Goal: Task Accomplishment & Management: Use online tool/utility

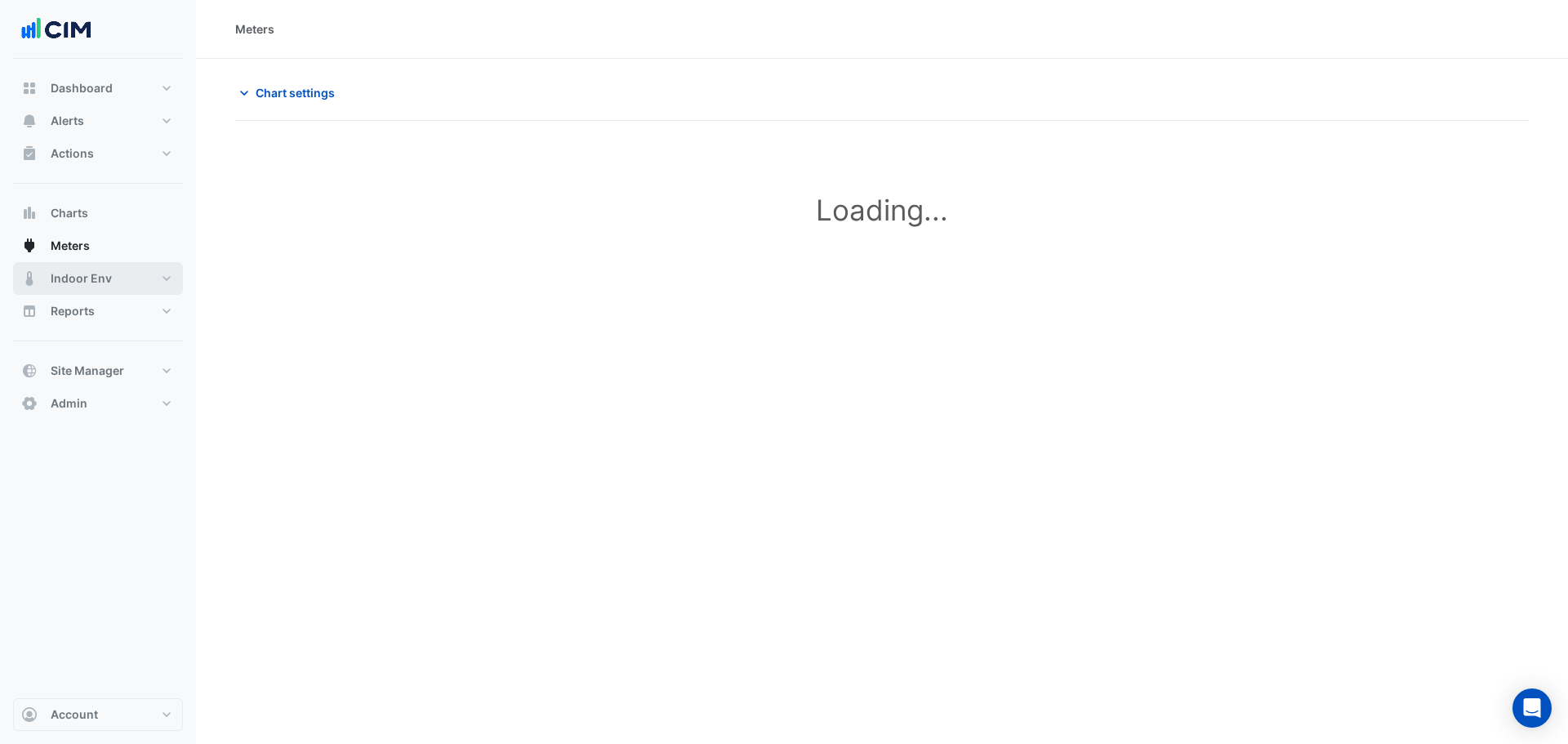
click at [75, 274] on span "Indoor Env" at bounding box center [81, 279] width 61 height 17
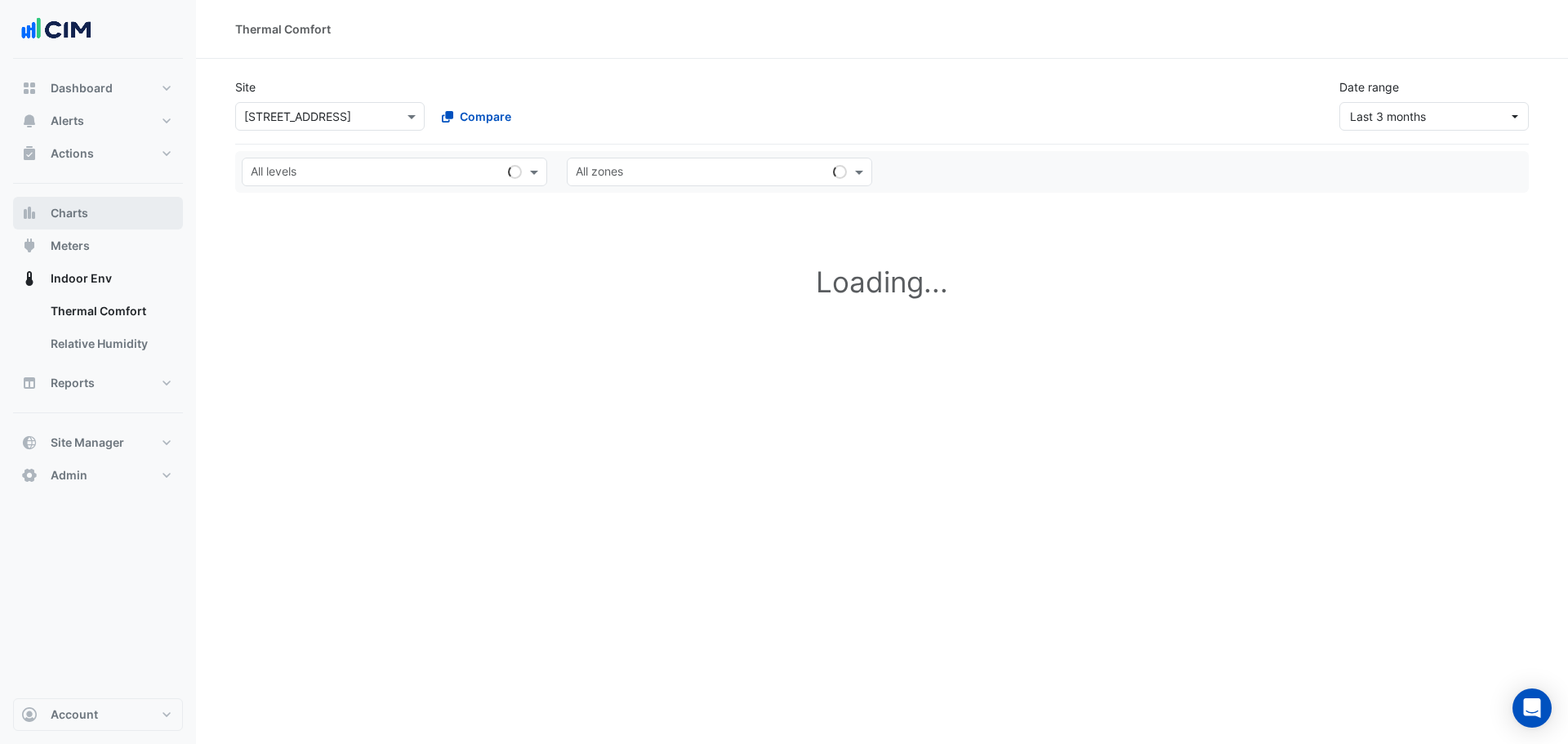
click at [80, 224] on button "Charts" at bounding box center [97, 213] width 170 height 32
click at [85, 243] on span "Meters" at bounding box center [70, 246] width 39 height 17
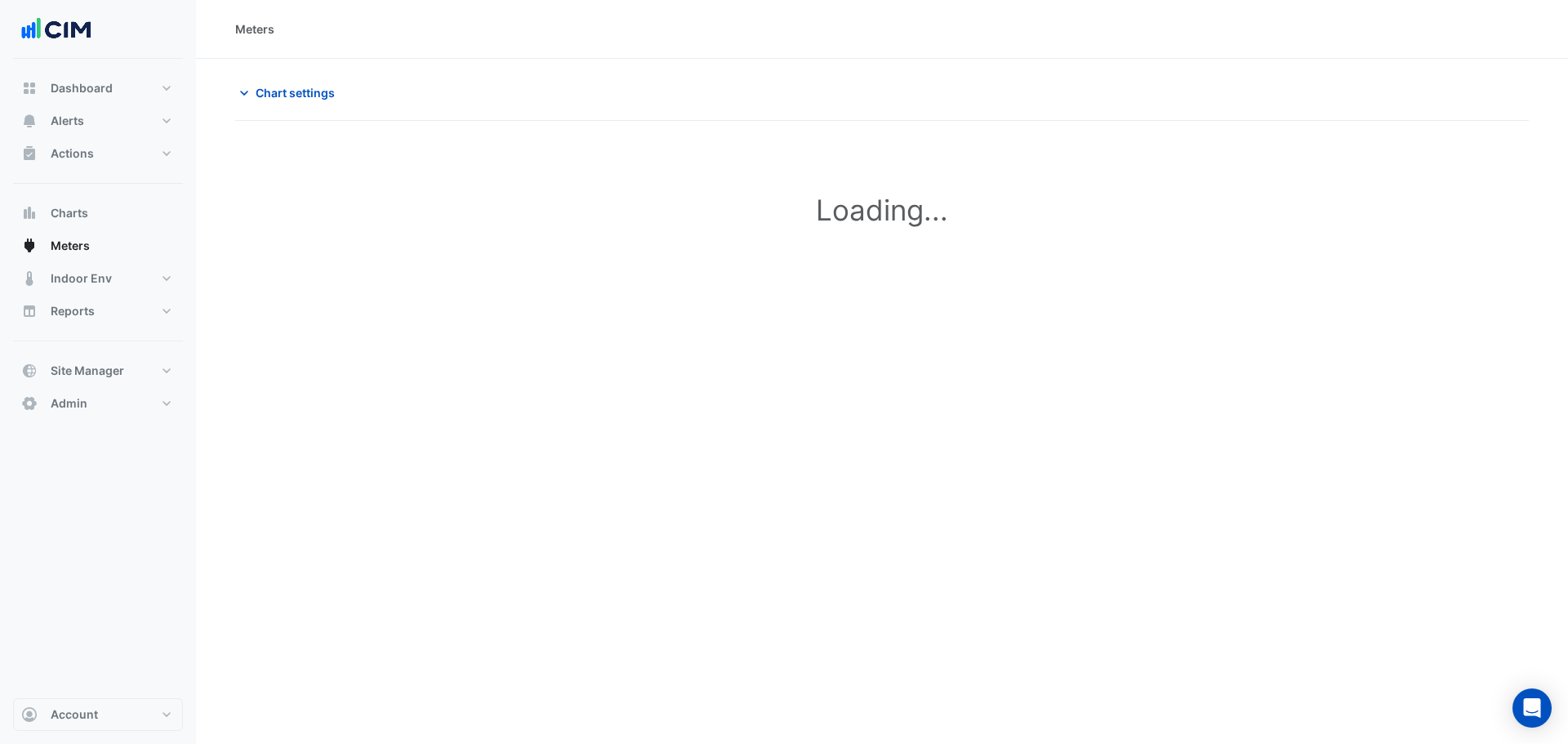
type input "**********"
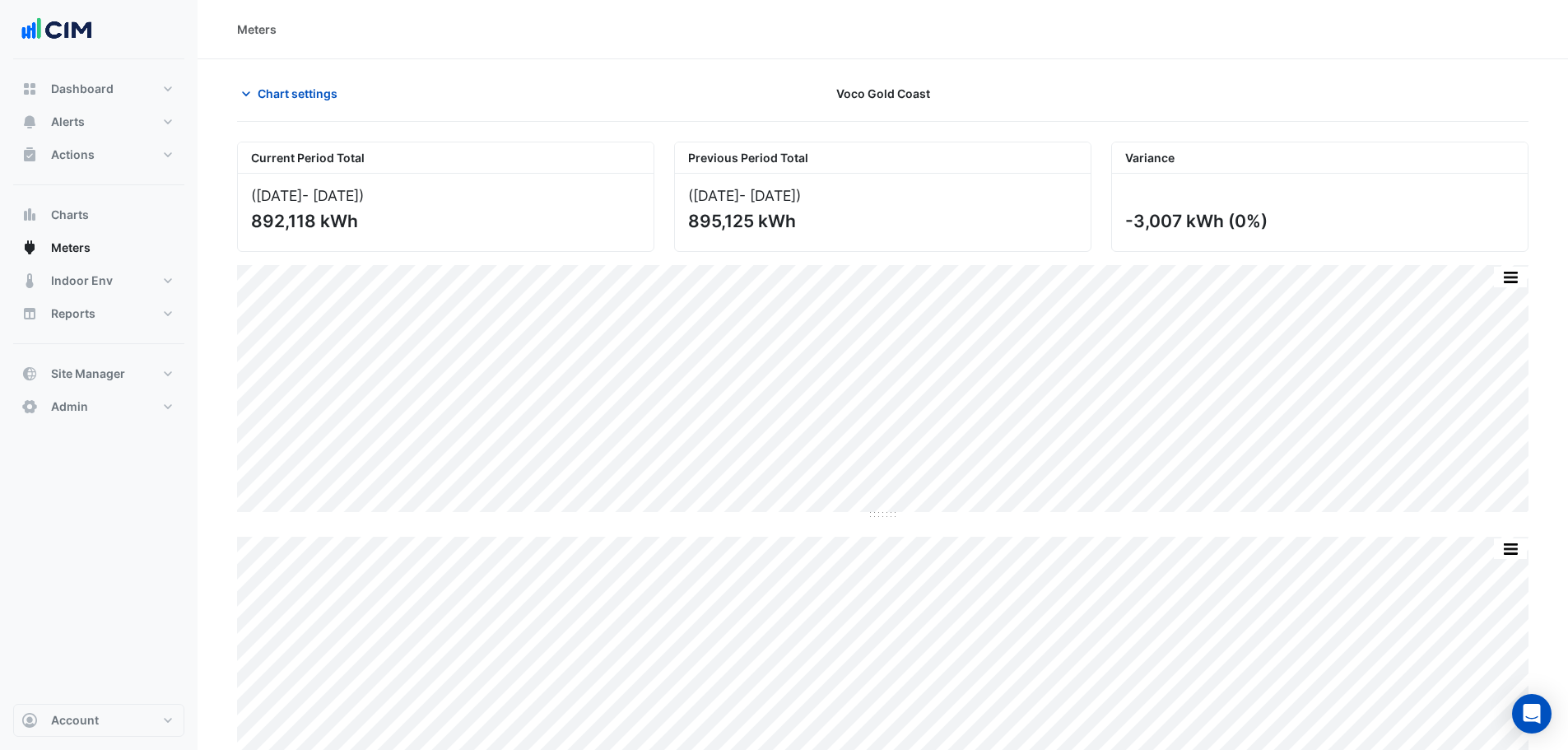
click at [300, 99] on span "Chart settings" at bounding box center [298, 93] width 80 height 17
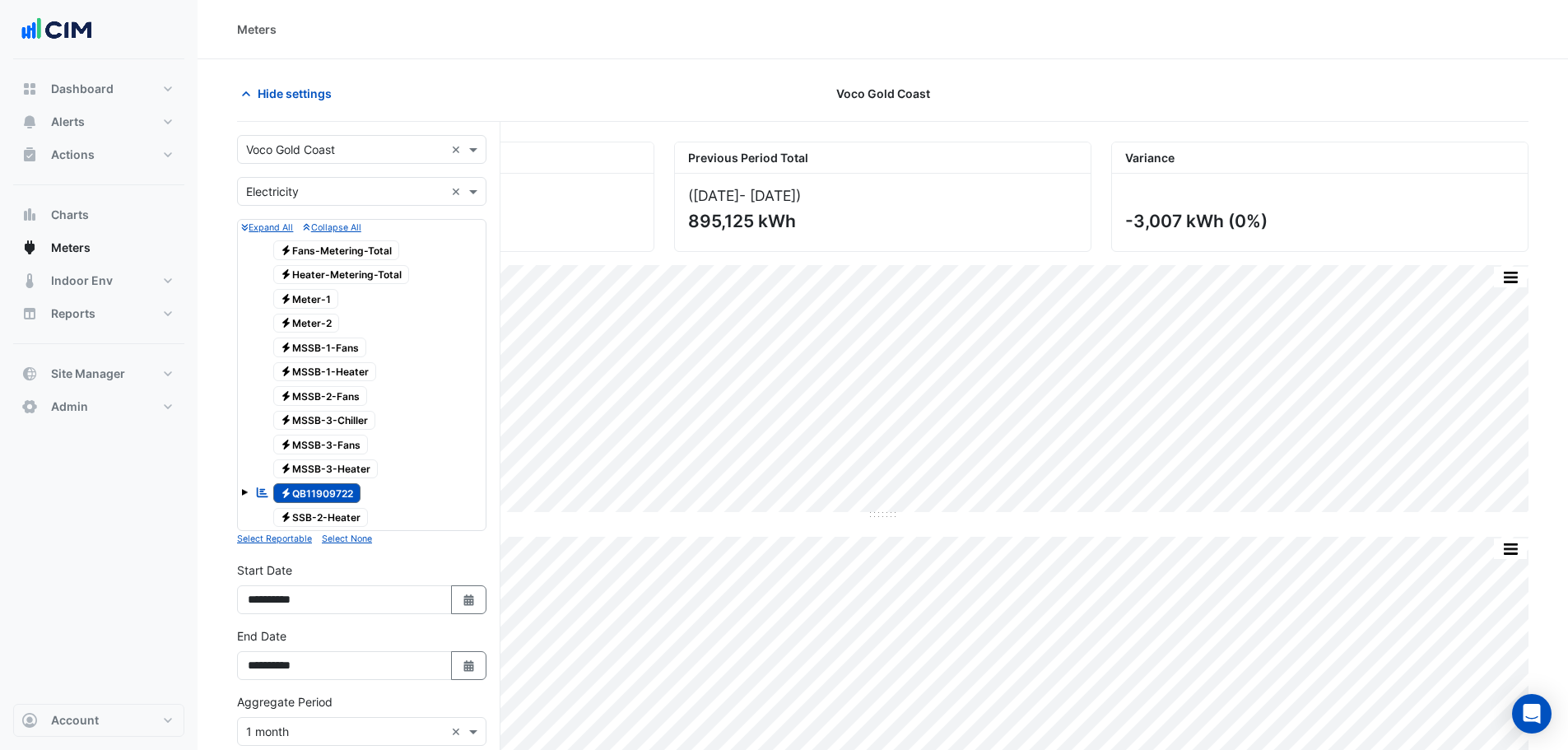
click at [321, 151] on input "text" at bounding box center [345, 150] width 198 height 17
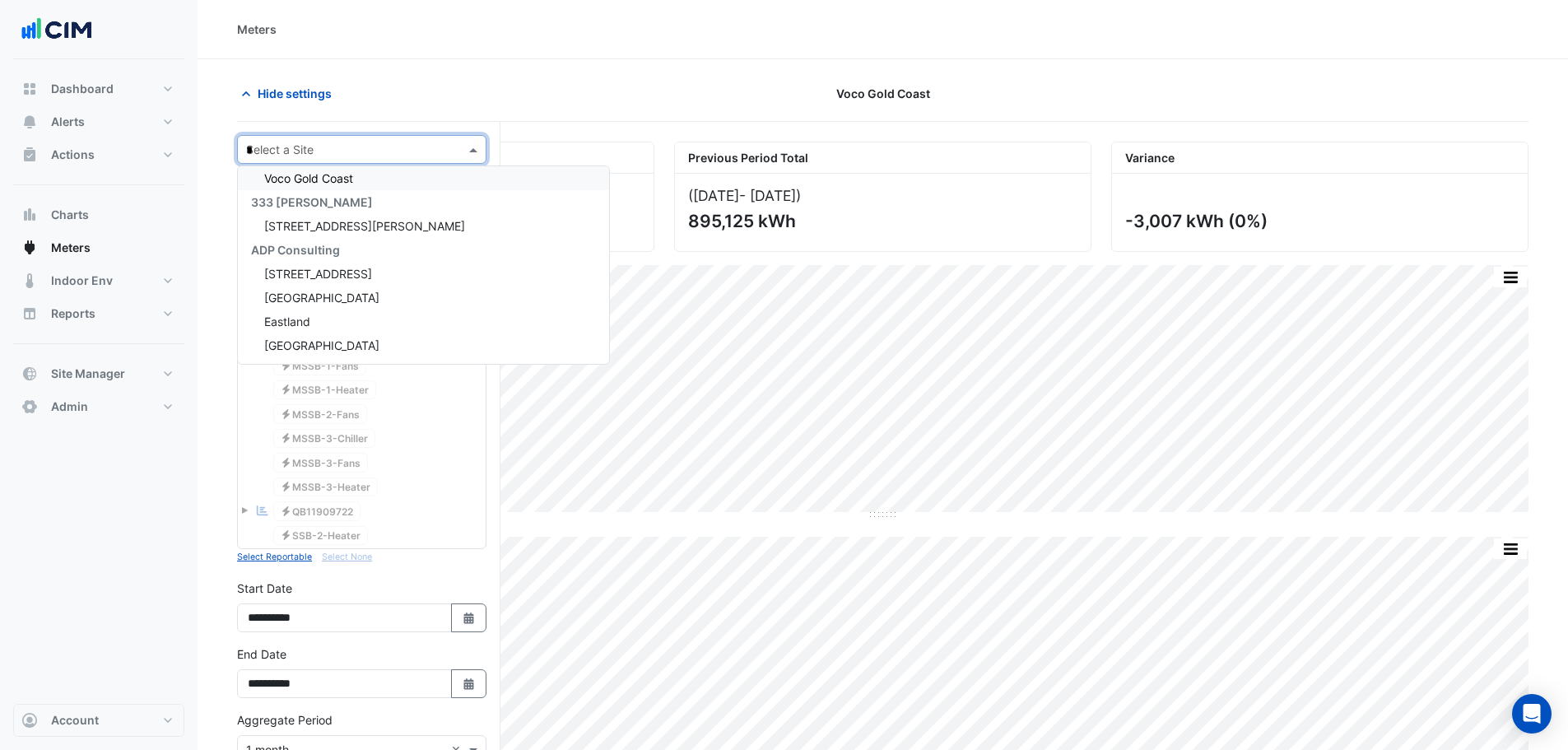
scroll to position [78, 0]
type input "*"
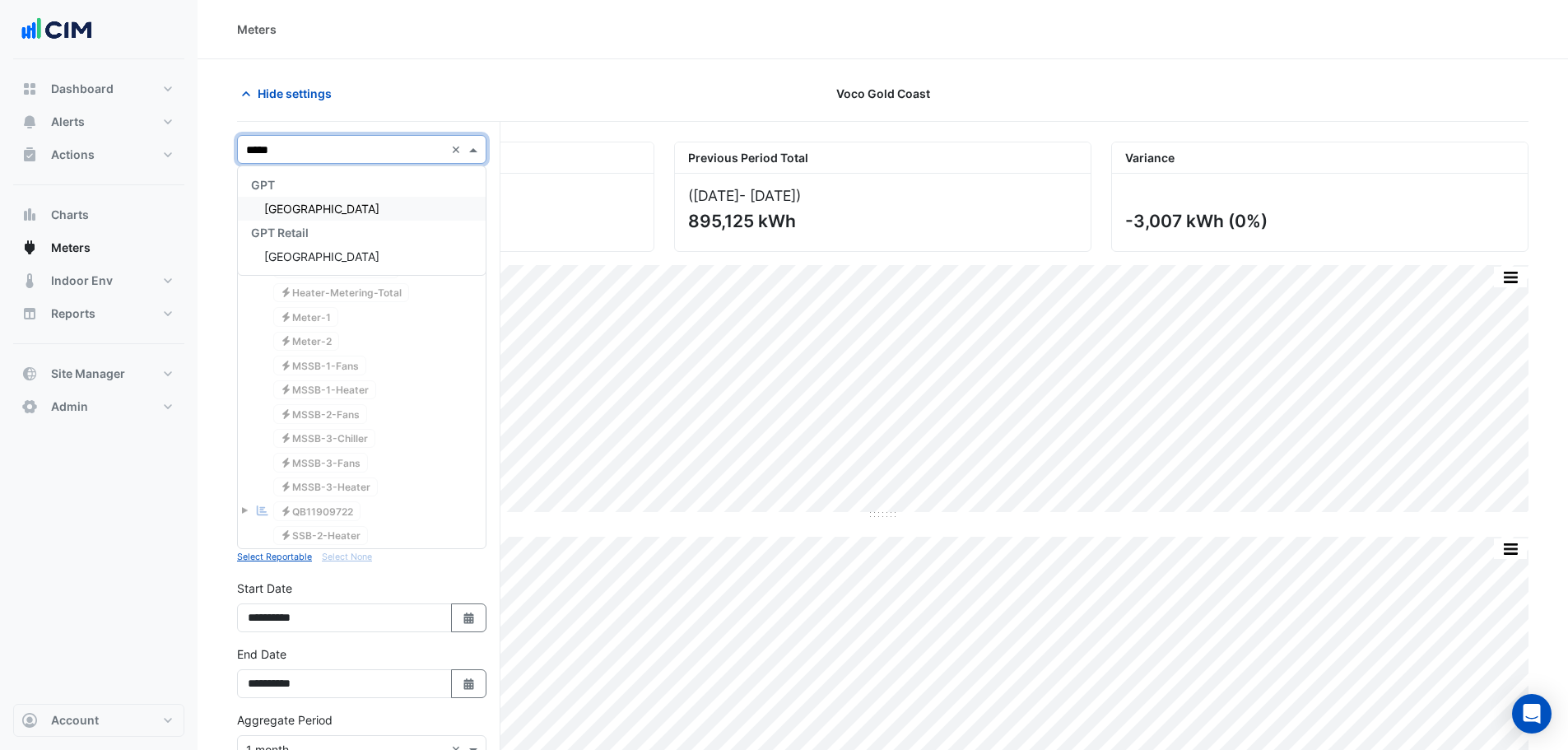
type input "****"
click at [336, 212] on span "[GEOGRAPHIC_DATA]" at bounding box center [321, 208] width 115 height 14
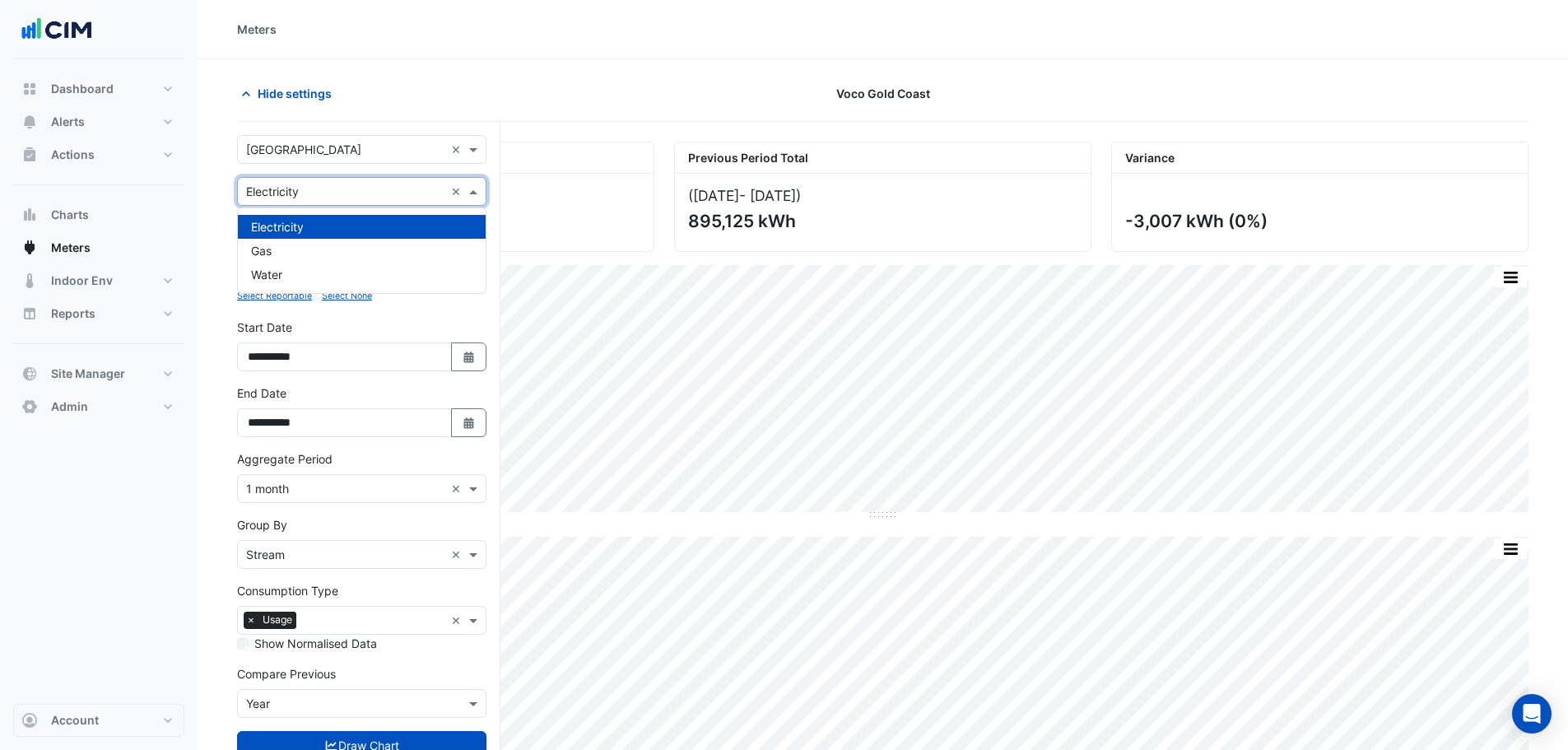
click at [312, 194] on input "text" at bounding box center [345, 191] width 198 height 17
click at [286, 275] on div "Water" at bounding box center [362, 275] width 248 height 24
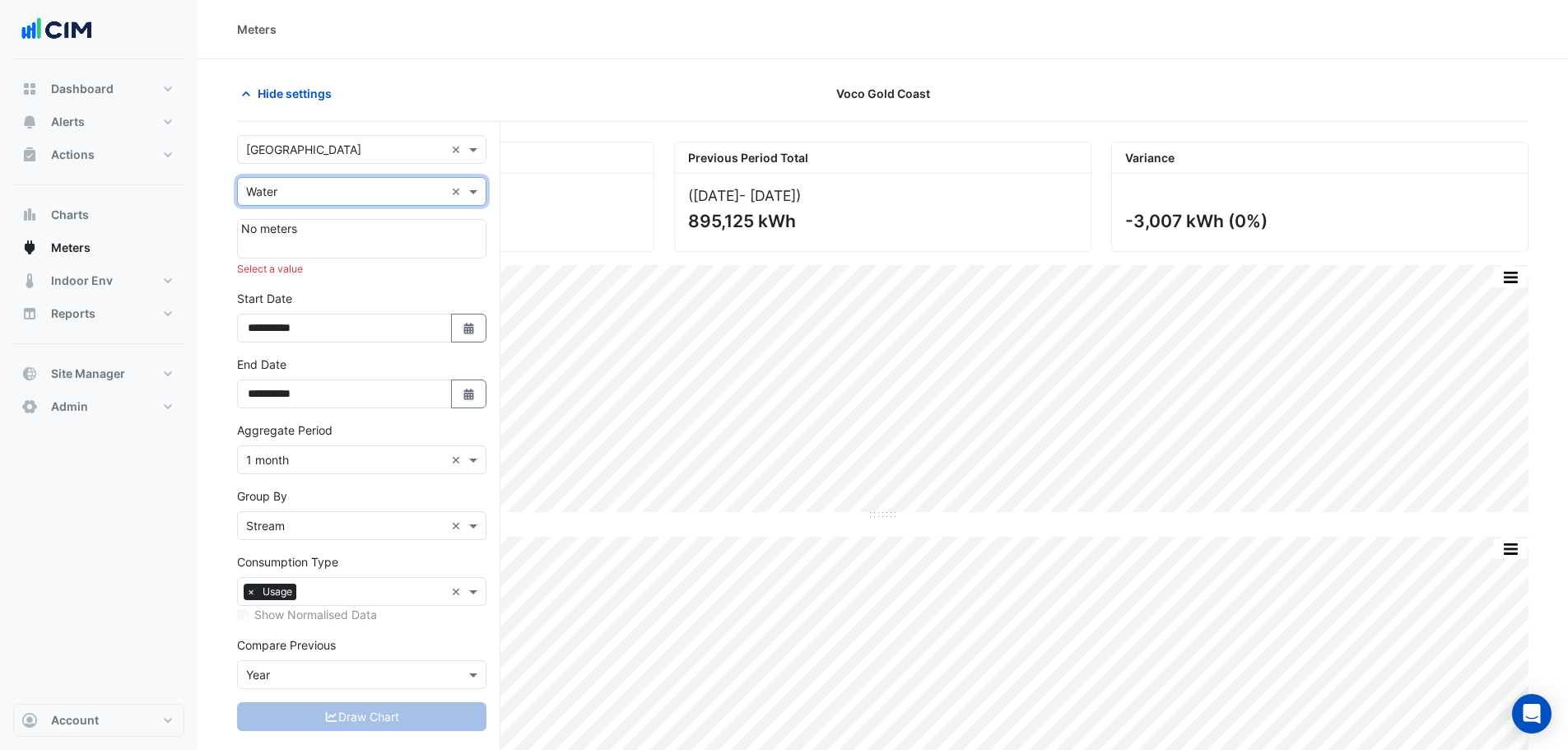
click at [294, 200] on div "Utility Type × Water ×" at bounding box center [362, 190] width 250 height 29
click at [288, 253] on div "Gas" at bounding box center [362, 251] width 248 height 24
click at [301, 193] on input "text" at bounding box center [345, 191] width 198 height 17
click at [301, 259] on div "Gas" at bounding box center [362, 251] width 248 height 24
click at [306, 206] on form "**********" at bounding box center [362, 449] width 250 height 629
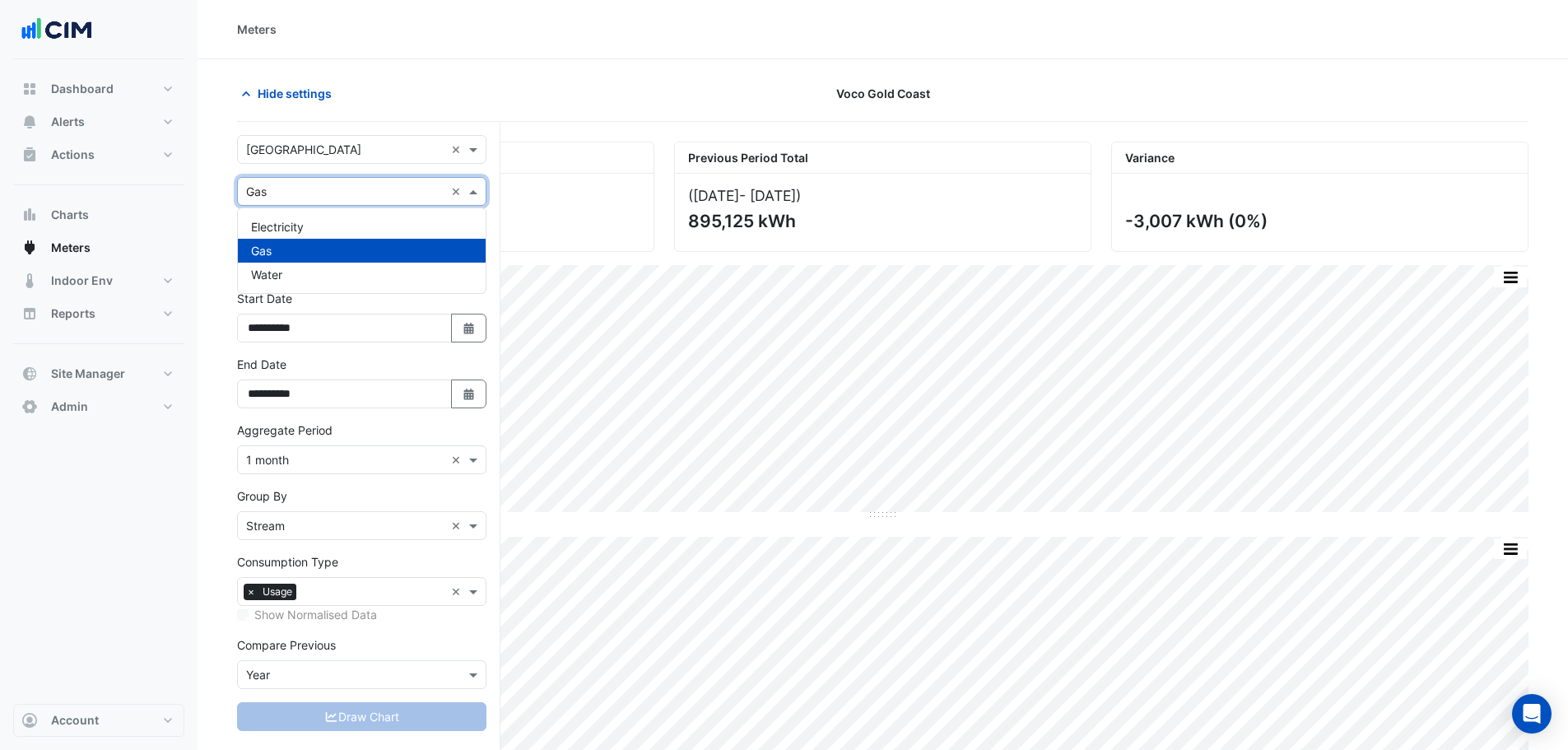
click at [285, 196] on input "text" at bounding box center [345, 191] width 198 height 17
click at [272, 263] on div "Water" at bounding box center [362, 275] width 248 height 24
click at [273, 158] on div "Select a Site × Karrinyup Shopping Centre ×" at bounding box center [362, 149] width 250 height 29
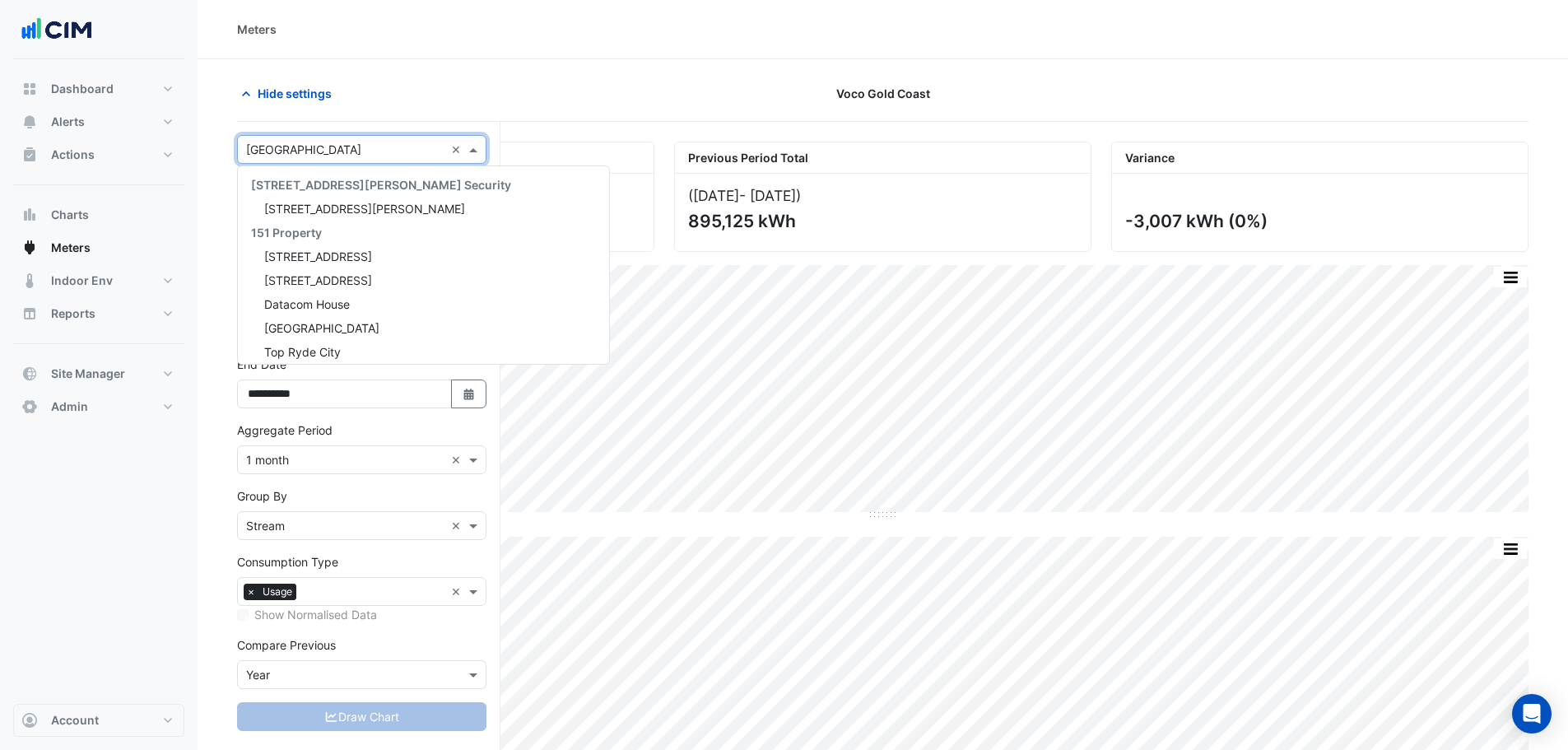
scroll to position [12044, 0]
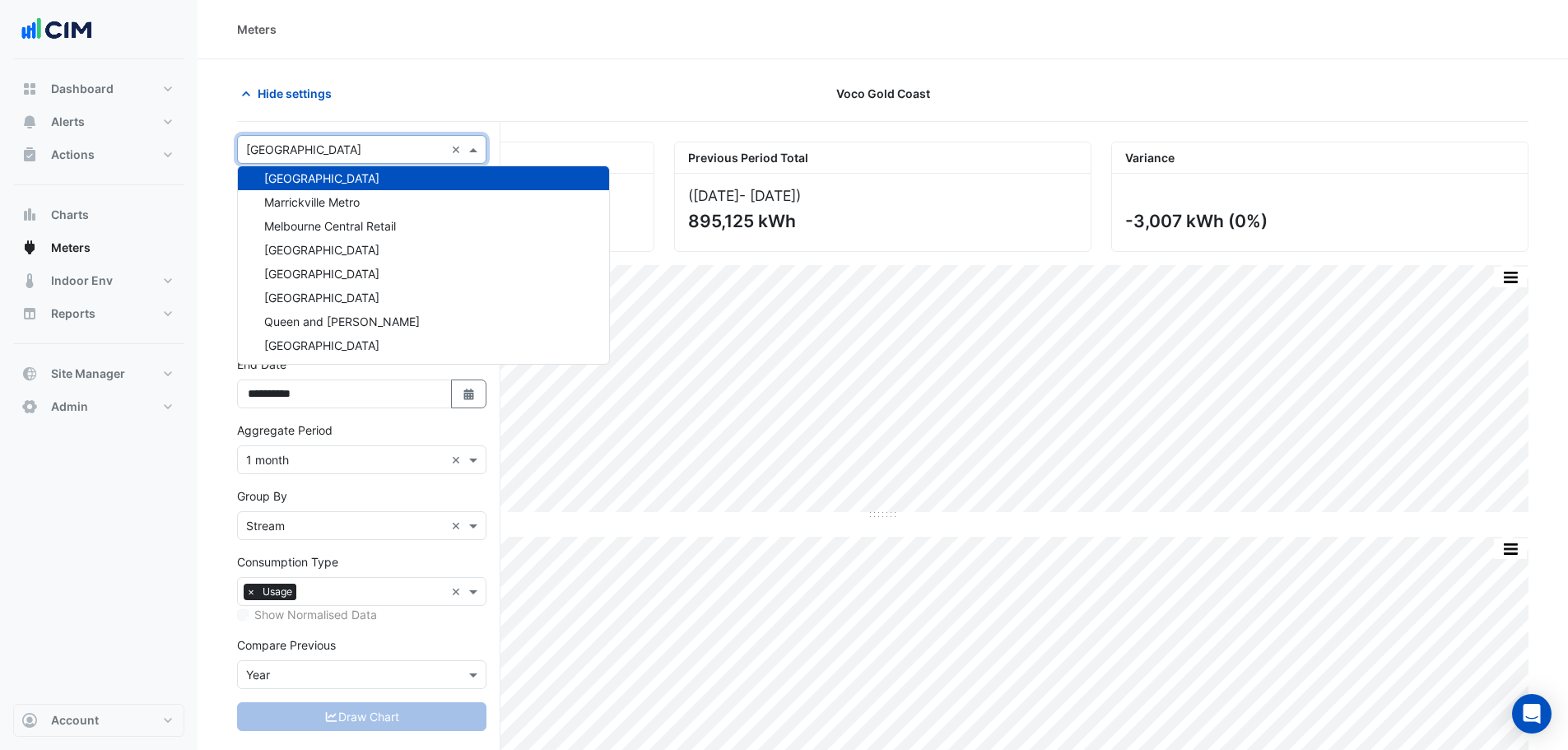
click at [286, 144] on input "text" at bounding box center [345, 150] width 198 height 17
click at [211, 376] on section "Hide settings Voco [GEOGRAPHIC_DATA] Current Period Total ([DATE] - [DATE] ) 89…" at bounding box center [883, 437] width 1371 height 754
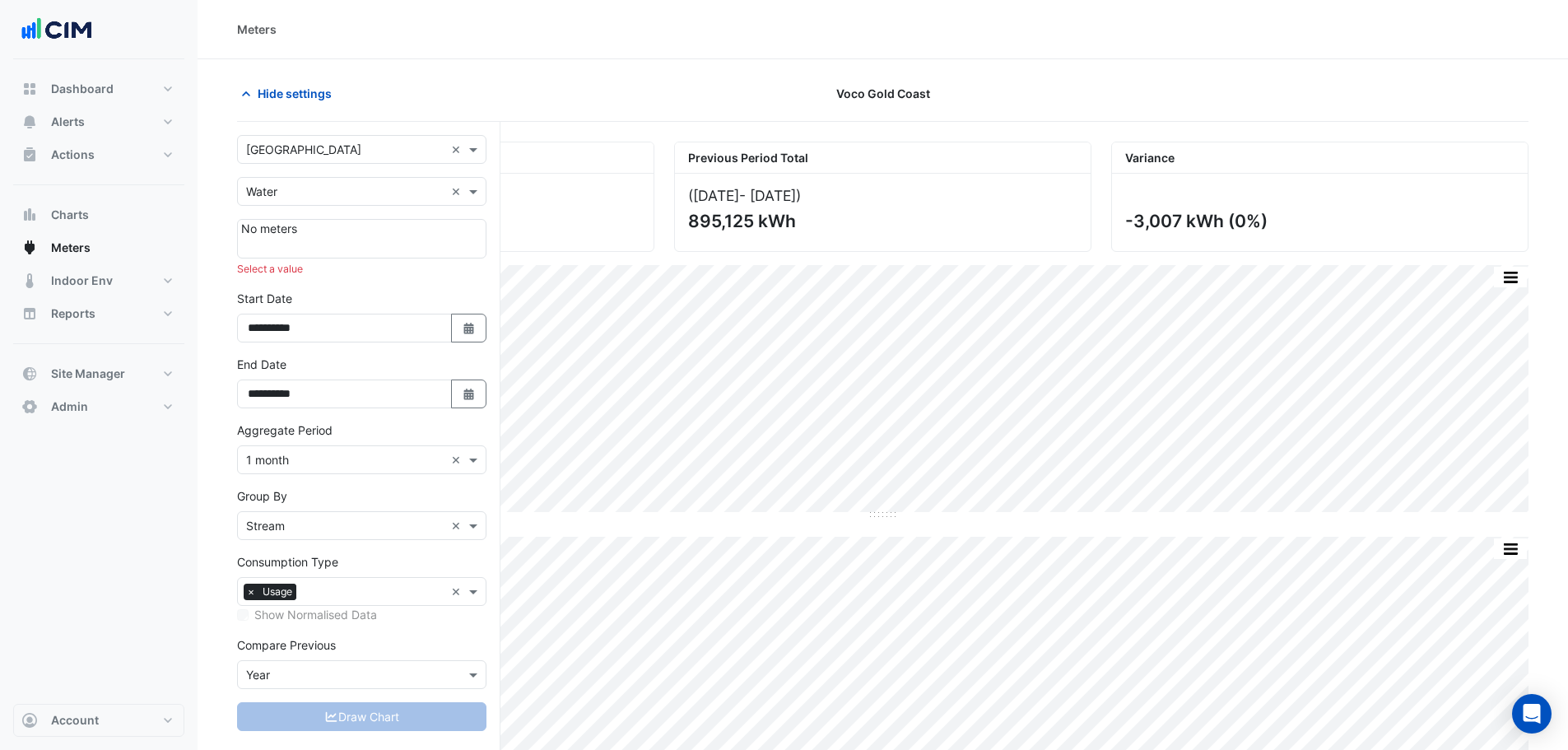
click at [289, 201] on div "Utility Type × Water ×" at bounding box center [362, 190] width 250 height 29
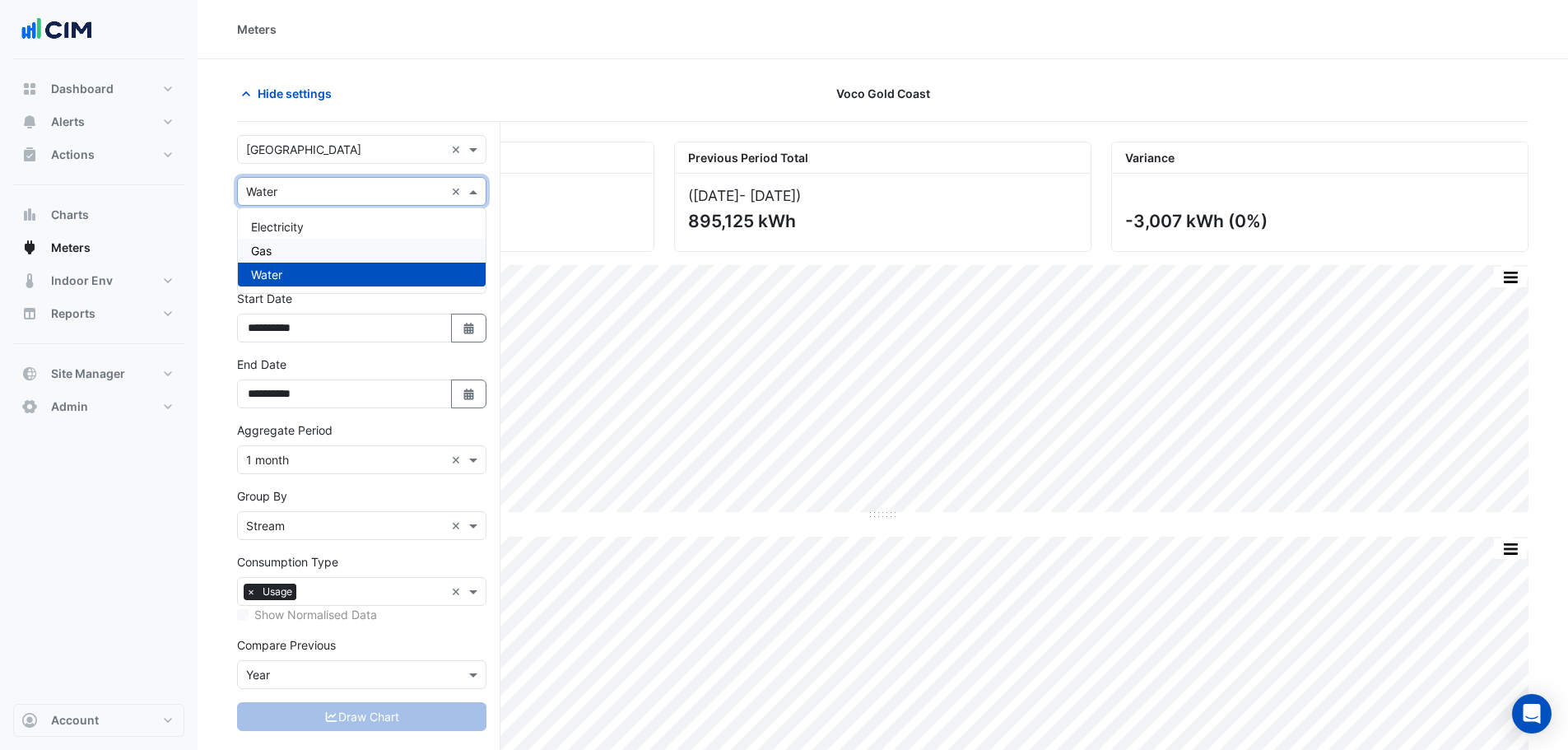
click at [289, 252] on div "Gas" at bounding box center [362, 251] width 248 height 24
click at [295, 187] on input "text" at bounding box center [345, 191] width 198 height 17
click at [294, 220] on span "Electricity" at bounding box center [277, 227] width 53 height 14
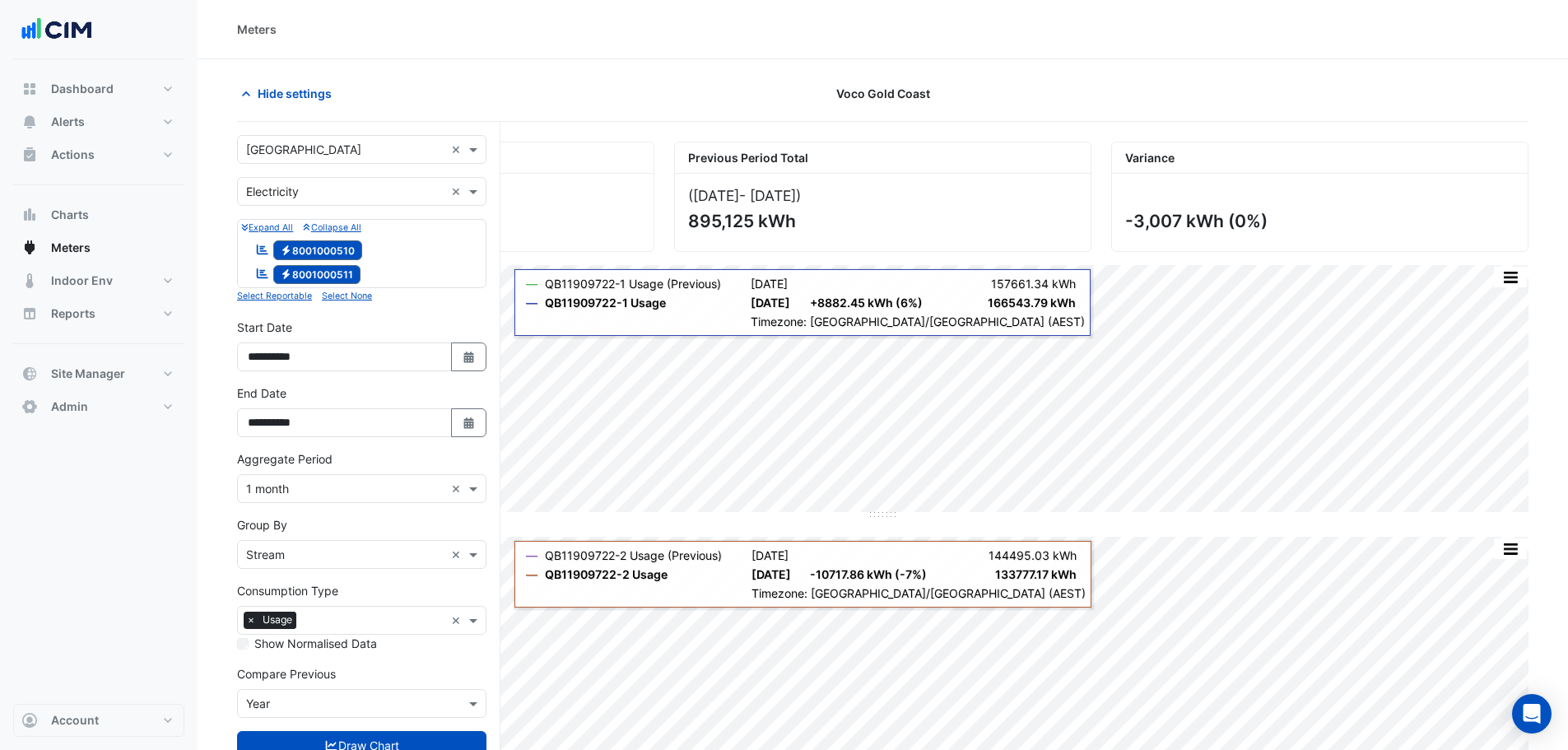
click at [321, 245] on span "Electricity 8001000510" at bounding box center [318, 250] width 89 height 20
click at [473, 364] on button "Select Date" at bounding box center [469, 356] width 37 height 29
select select "*"
select select "****"
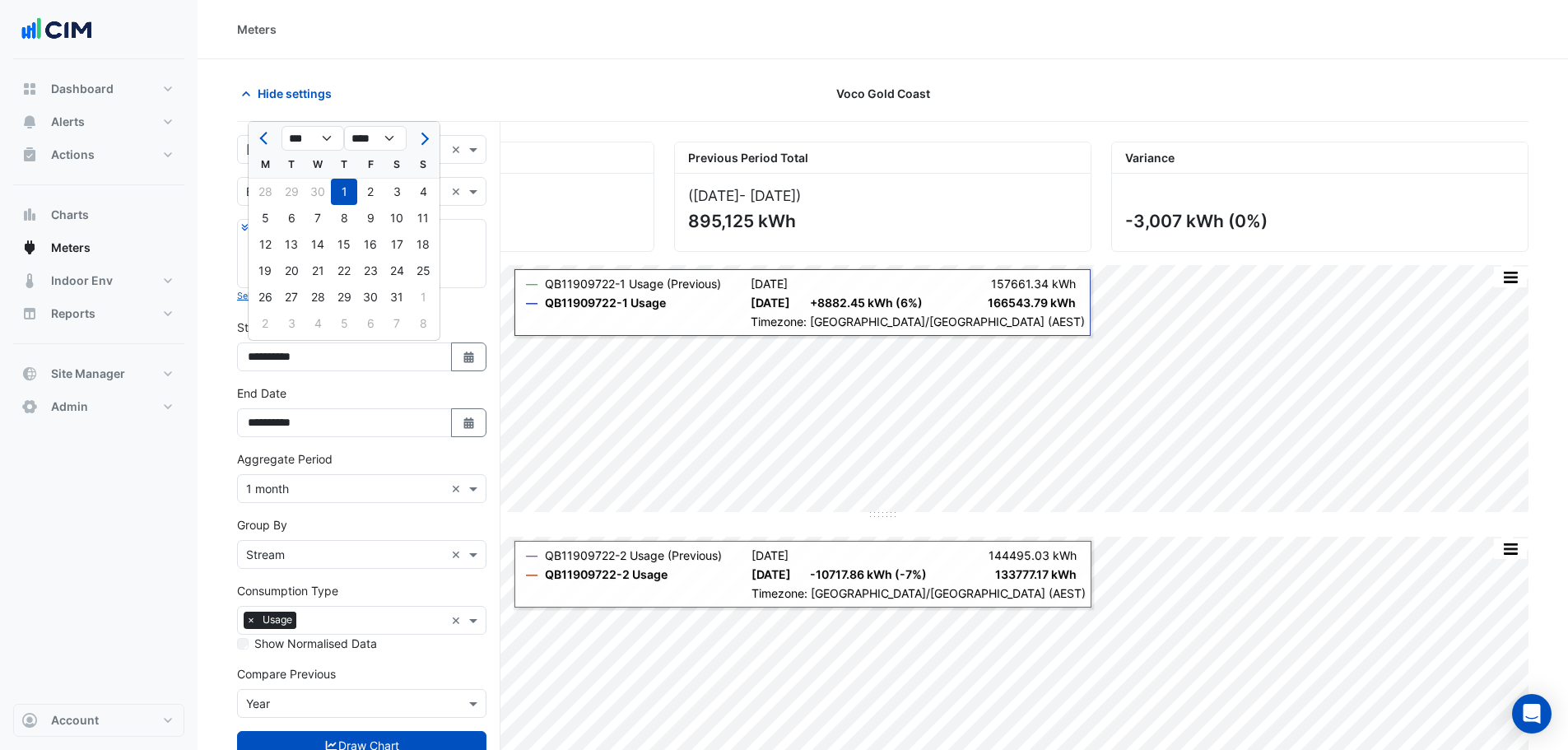
click at [472, 393] on div "**********" at bounding box center [362, 411] width 250 height 53
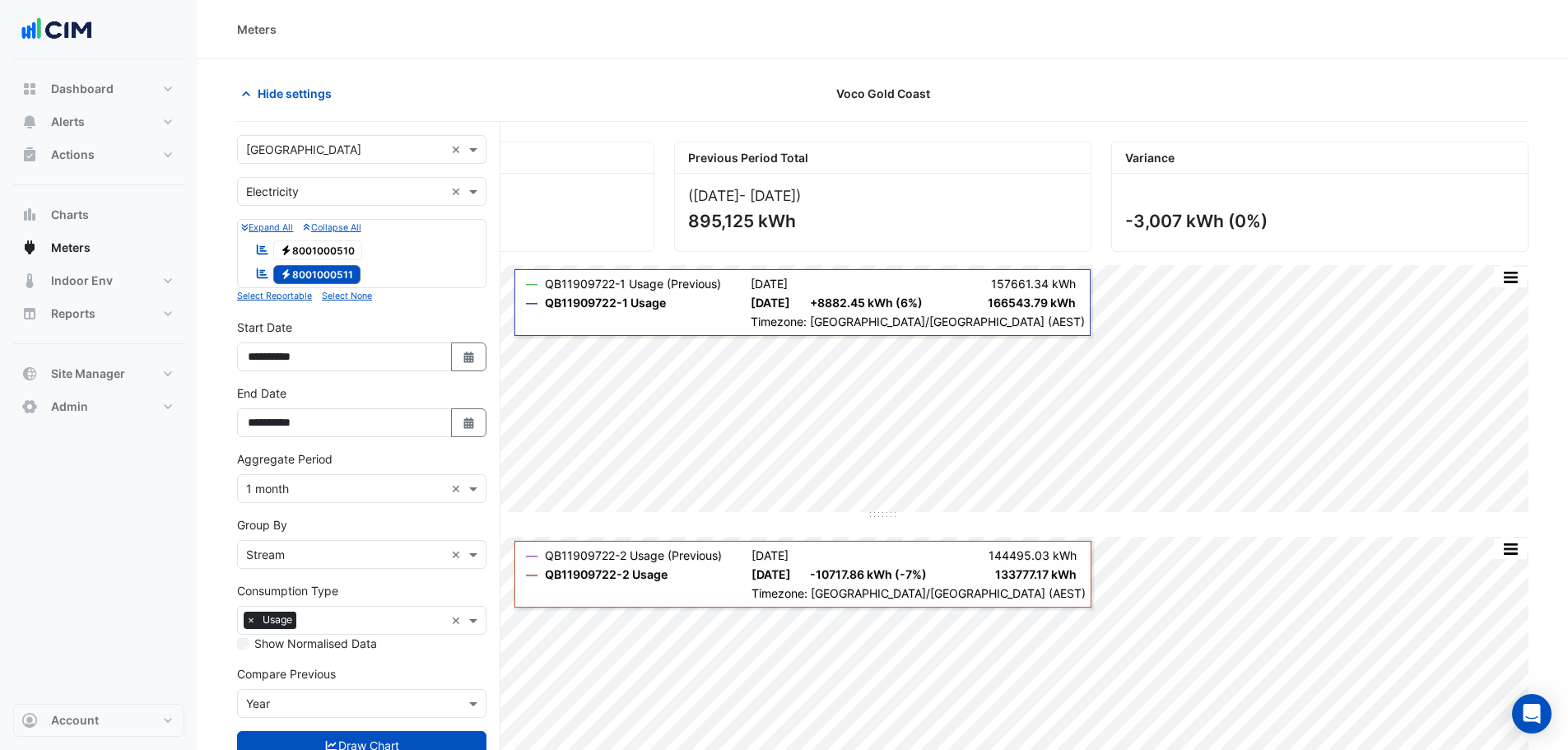
click at [474, 416] on fa-icon "Select Date" at bounding box center [469, 423] width 15 height 14
select select "*"
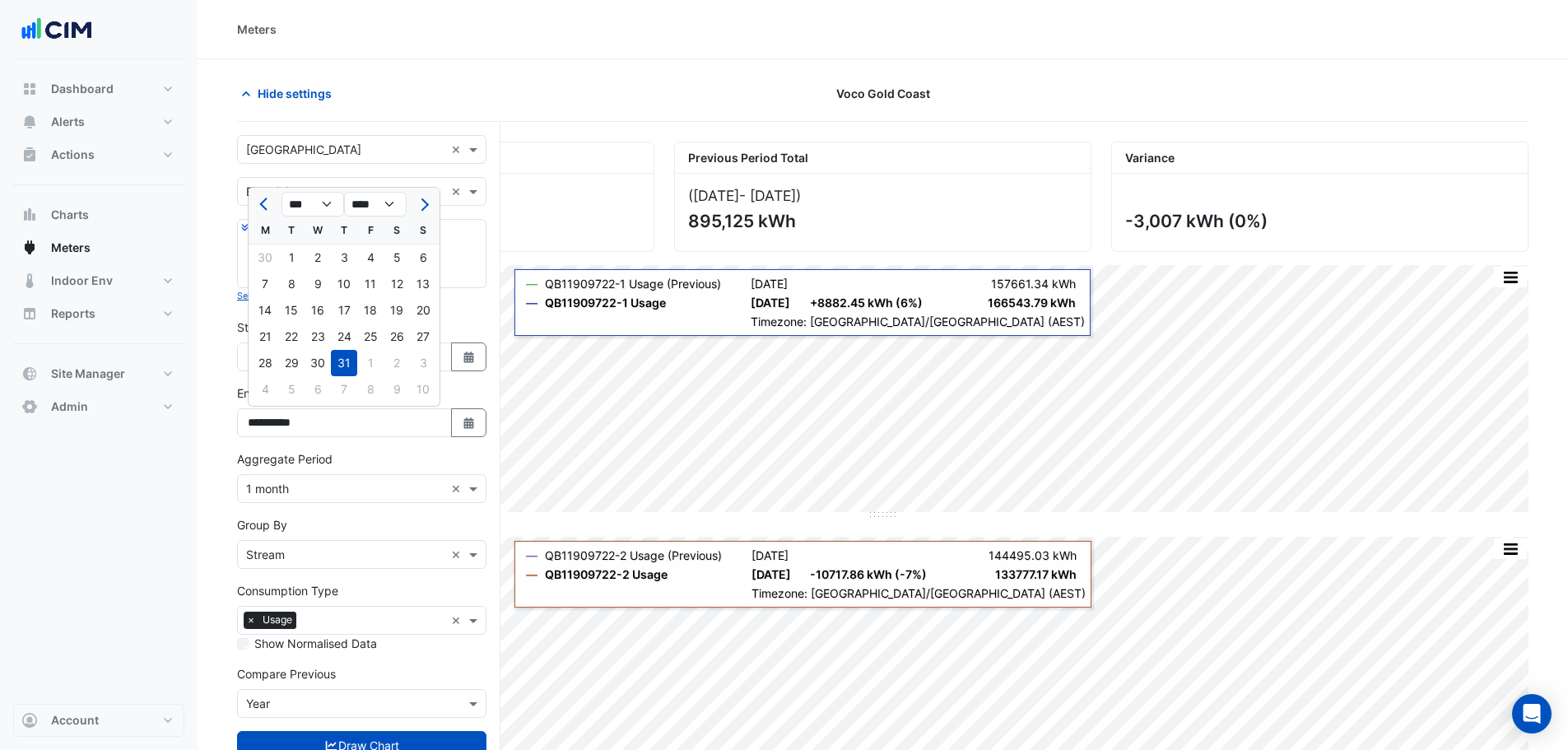
click at [462, 313] on form "**********" at bounding box center [362, 463] width 250 height 658
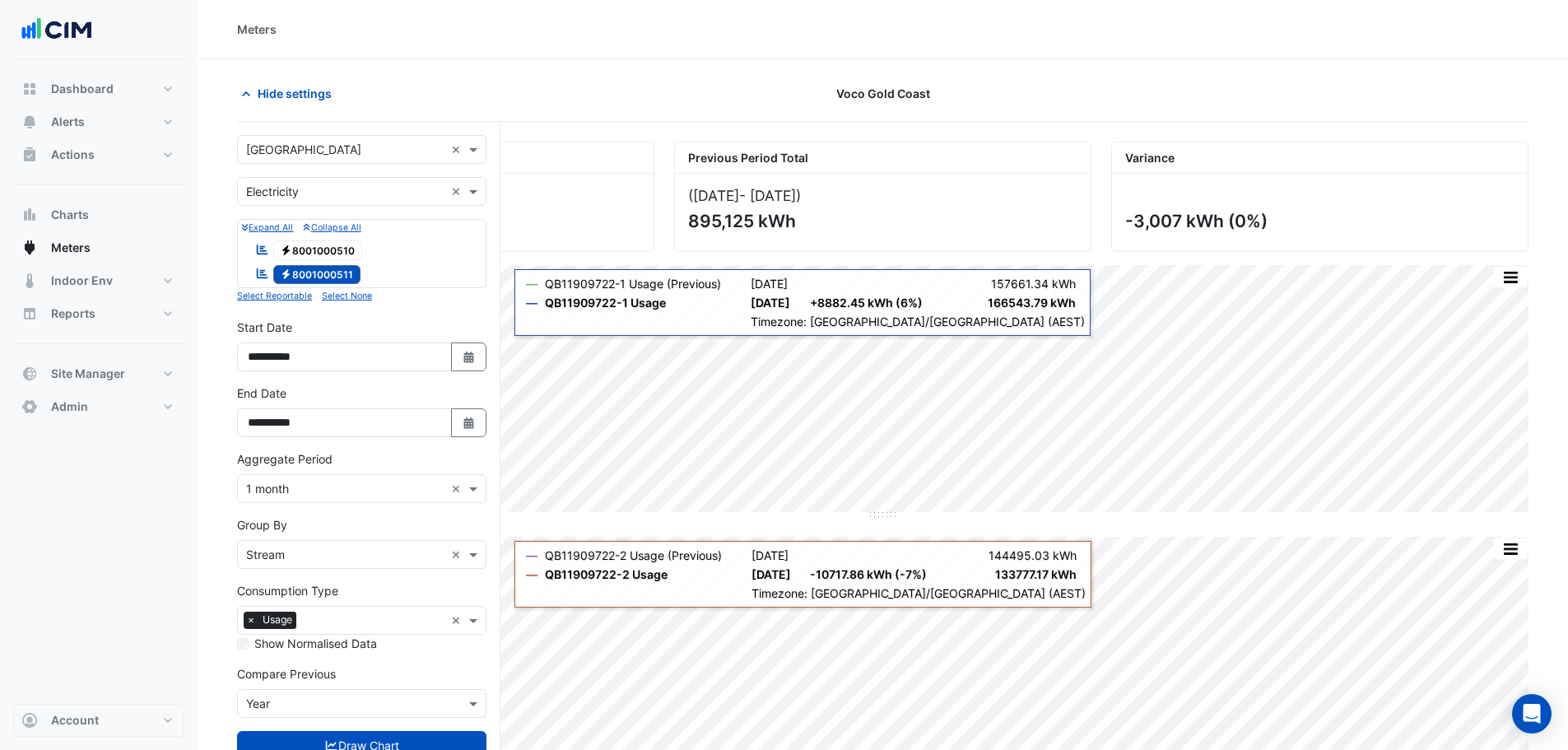
click at [463, 359] on icon "Select Date" at bounding box center [469, 357] width 15 height 12
select select "*"
select select "****"
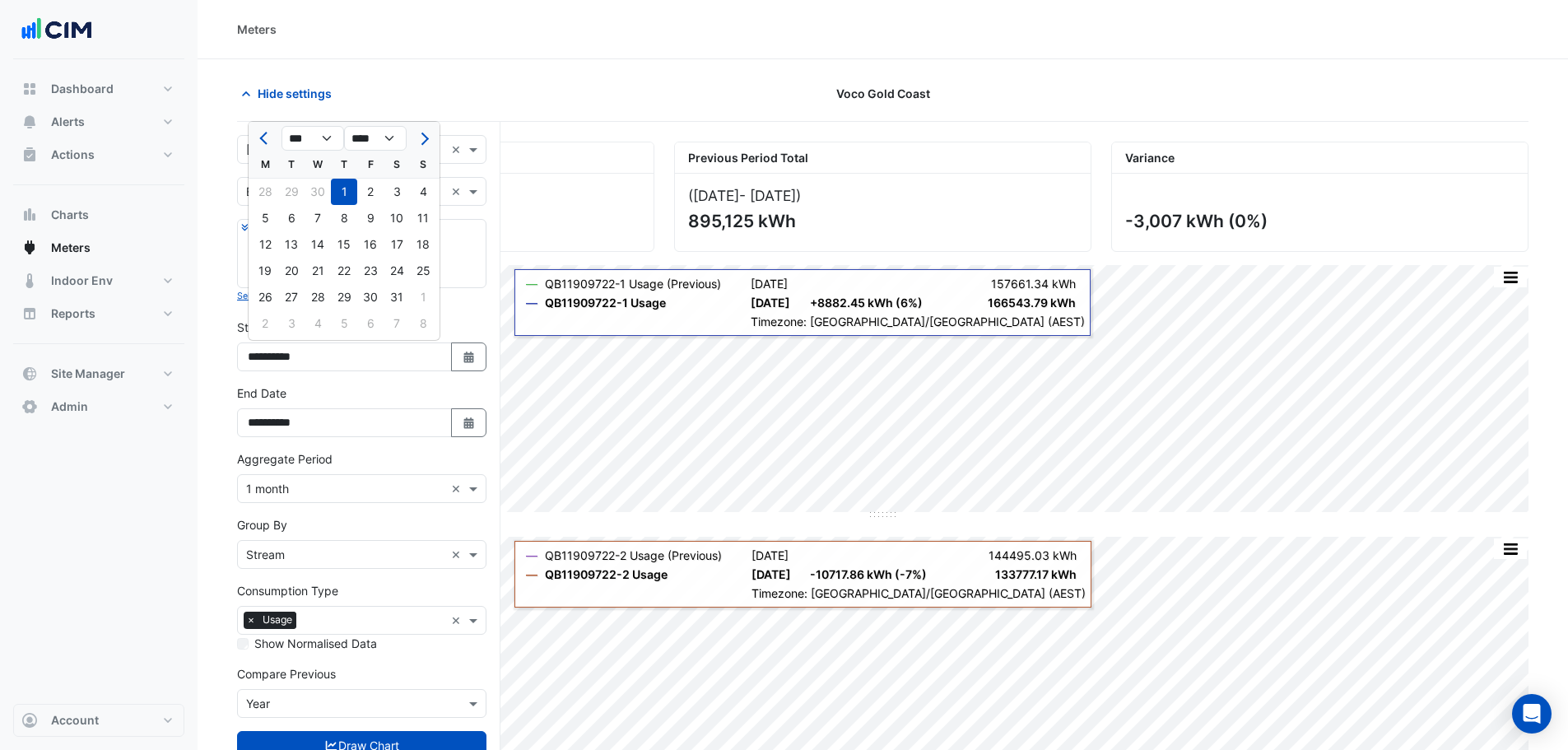
click at [464, 435] on button "Select Date" at bounding box center [469, 423] width 37 height 29
select select "*"
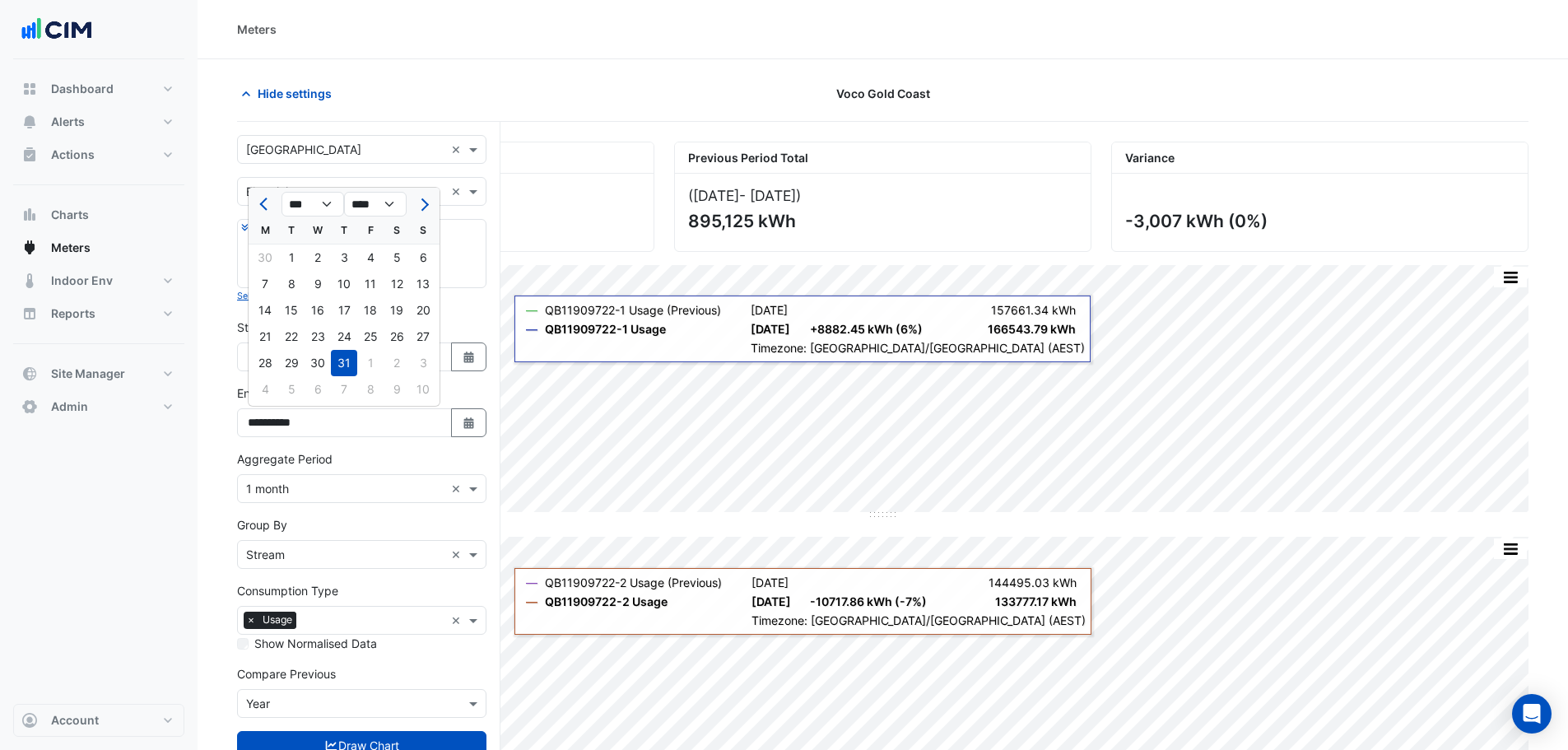
click at [348, 176] on form "**********" at bounding box center [362, 463] width 250 height 658
